Goal: Task Accomplishment & Management: Use online tool/utility

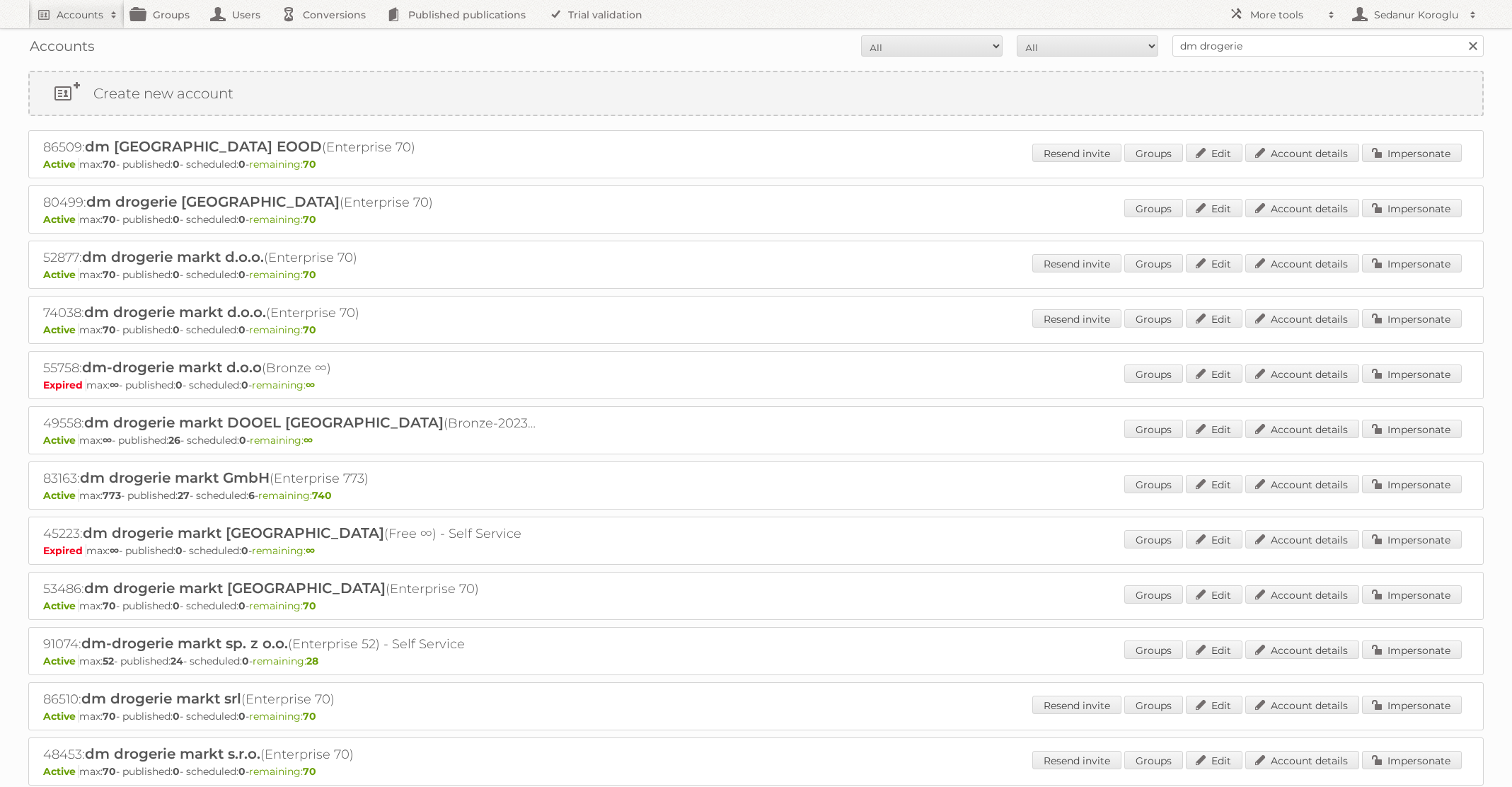
click at [1114, 44] on form "All Active Expired Pending All Paid Trials Self service dm drogerie Search" at bounding box center [755, 46] width 1455 height 22
type input "HEMA"
click at [1462, 35] on input "Search" at bounding box center [1472, 46] width 22 height 22
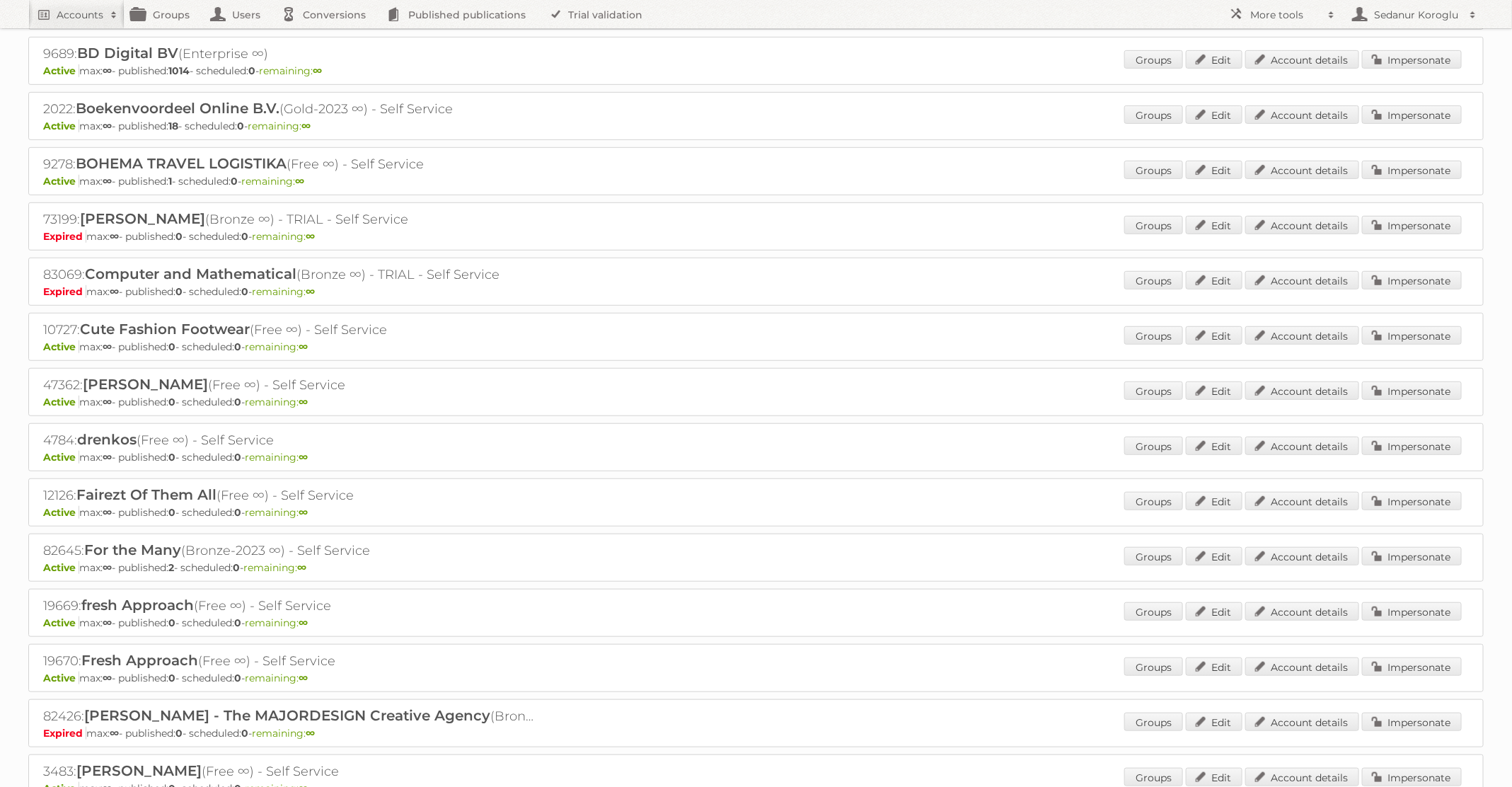
scroll to position [683, 0]
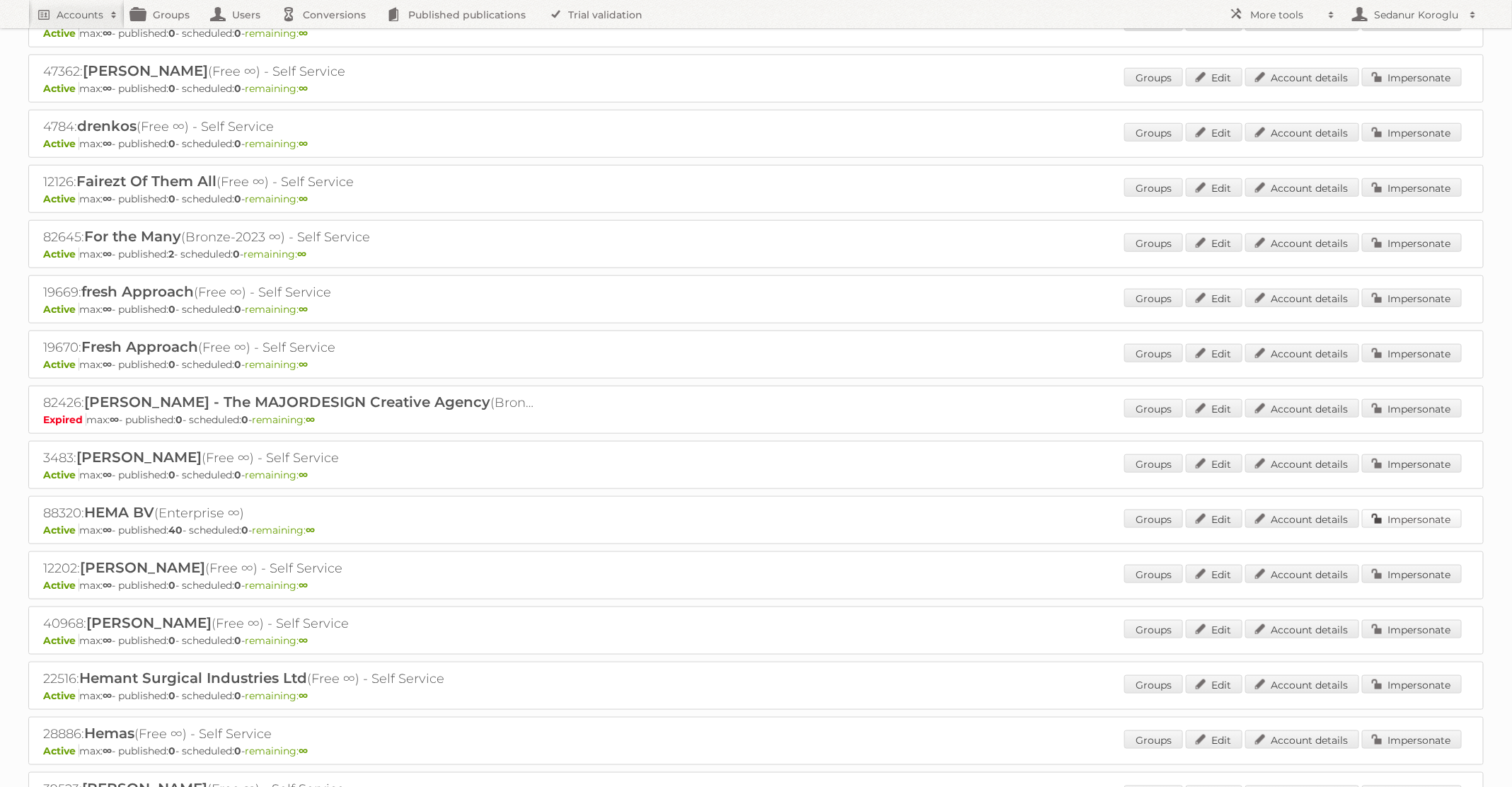
click at [1377, 510] on link "Impersonate" at bounding box center [1411, 519] width 100 height 18
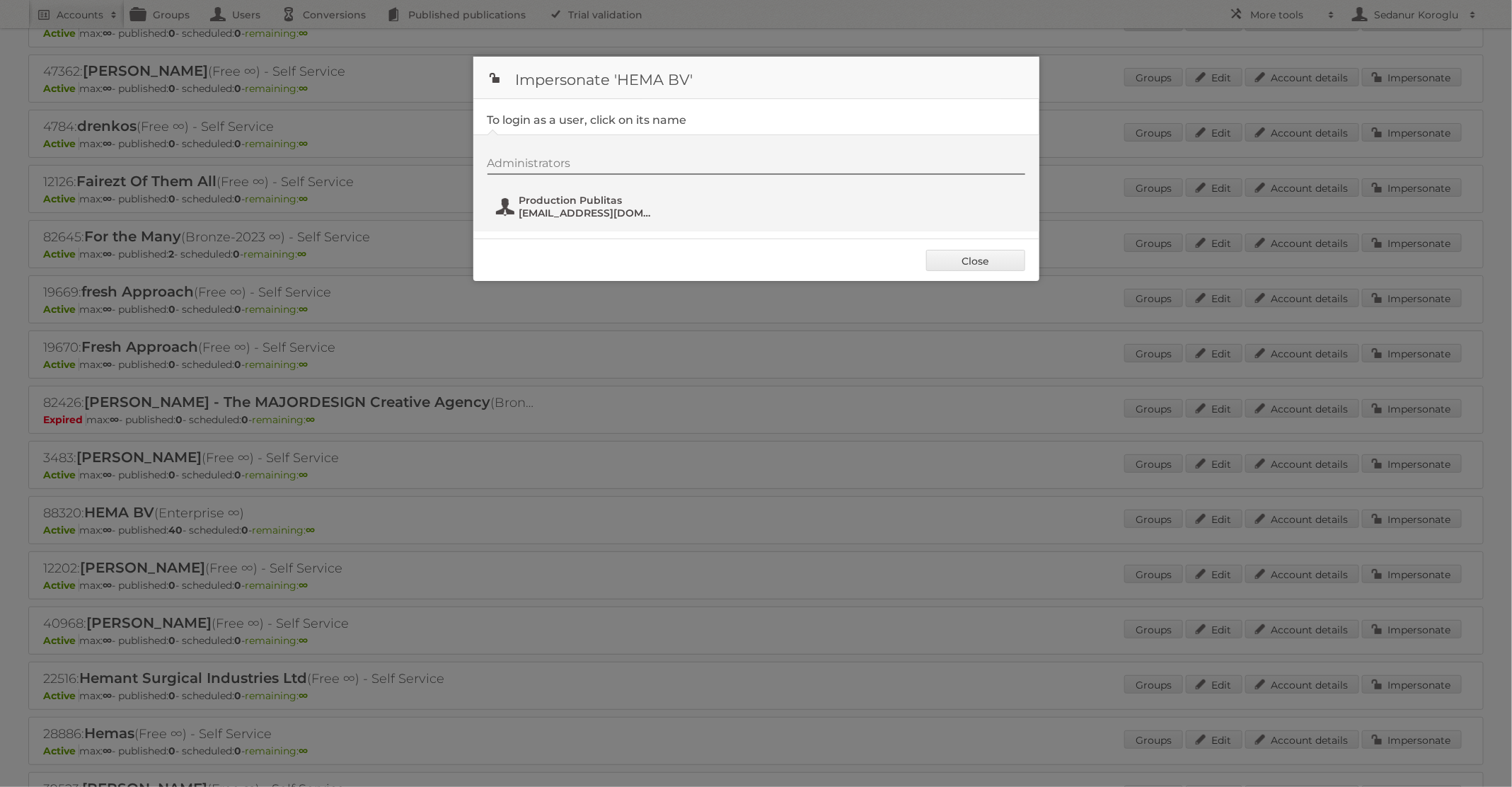
click at [574, 210] on span "fs+hema@publitas.com" at bounding box center [588, 213] width 138 height 13
